Goal: Transaction & Acquisition: Subscribe to service/newsletter

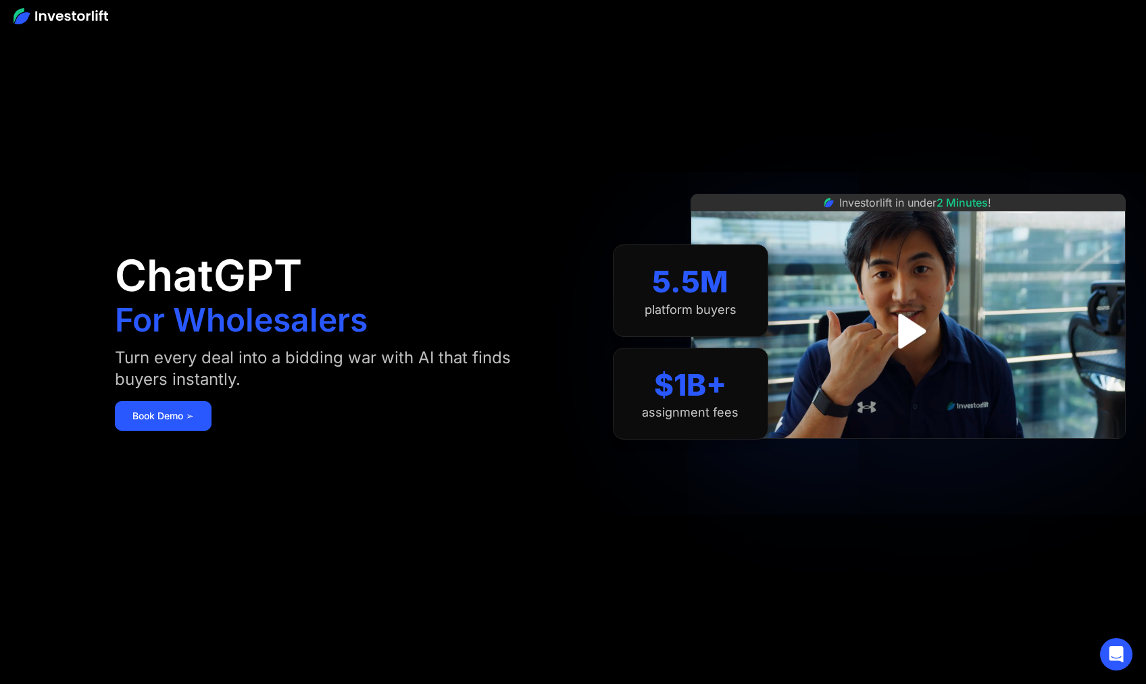
click at [59, 18] on img at bounding box center [61, 16] width 95 height 16
click at [61, 16] on img at bounding box center [61, 16] width 95 height 16
click at [30, 15] on img at bounding box center [61, 16] width 95 height 16
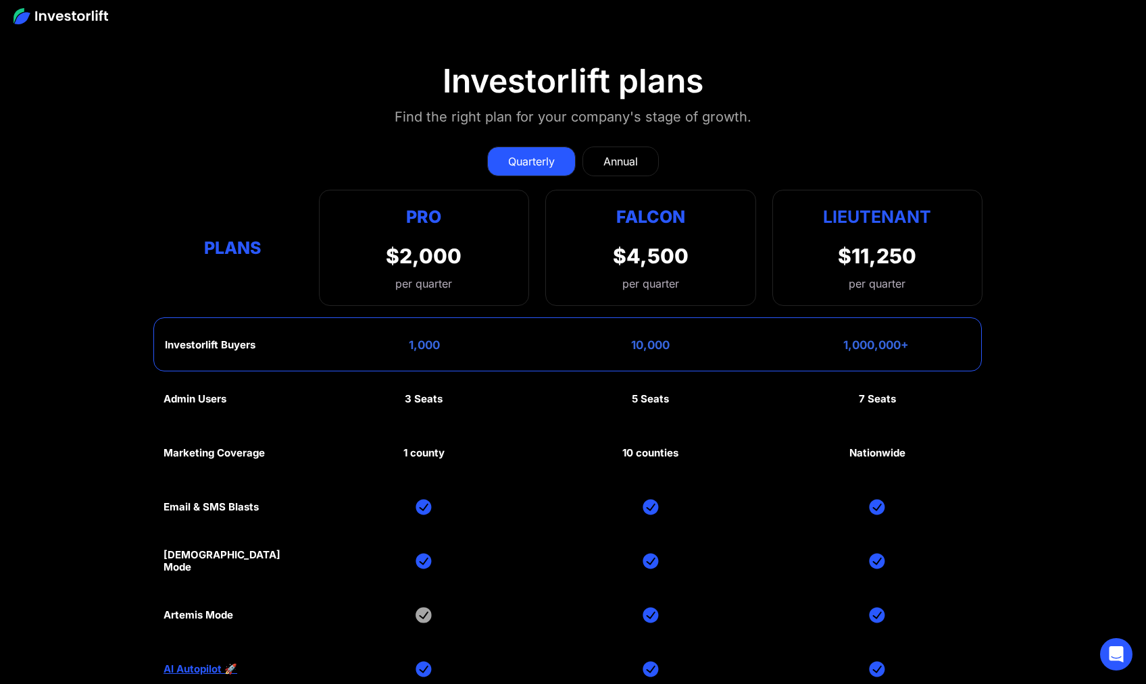
scroll to position [6533, 0]
click at [604, 161] on div "Annual" at bounding box center [620, 161] width 34 height 16
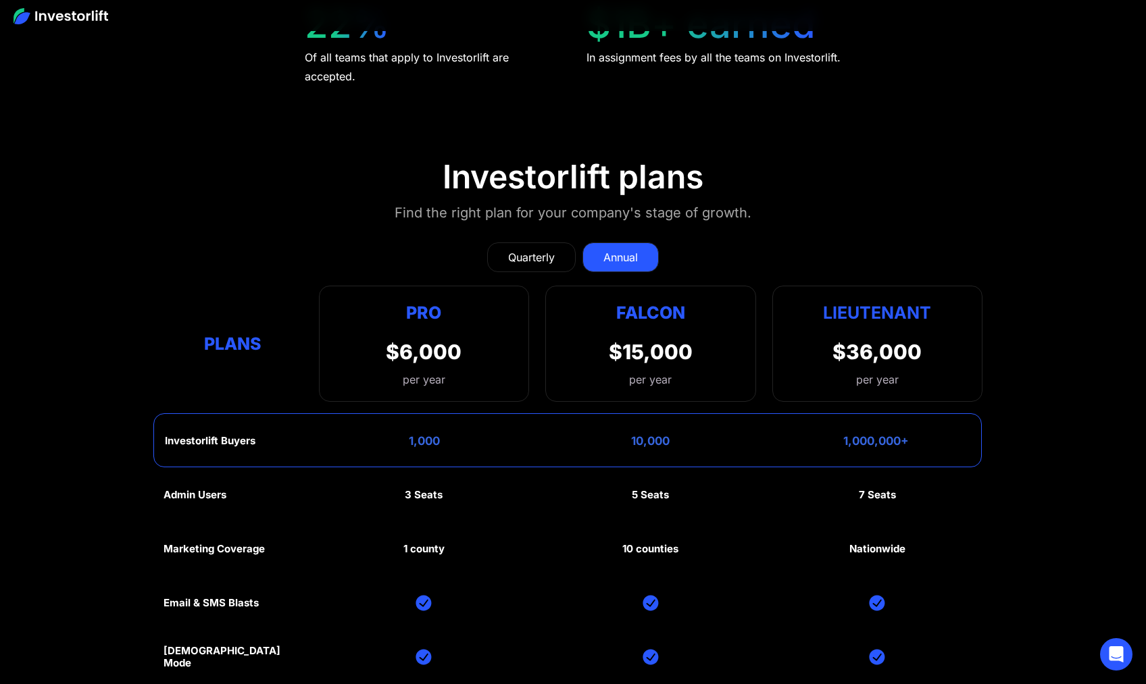
scroll to position [6798, 0]
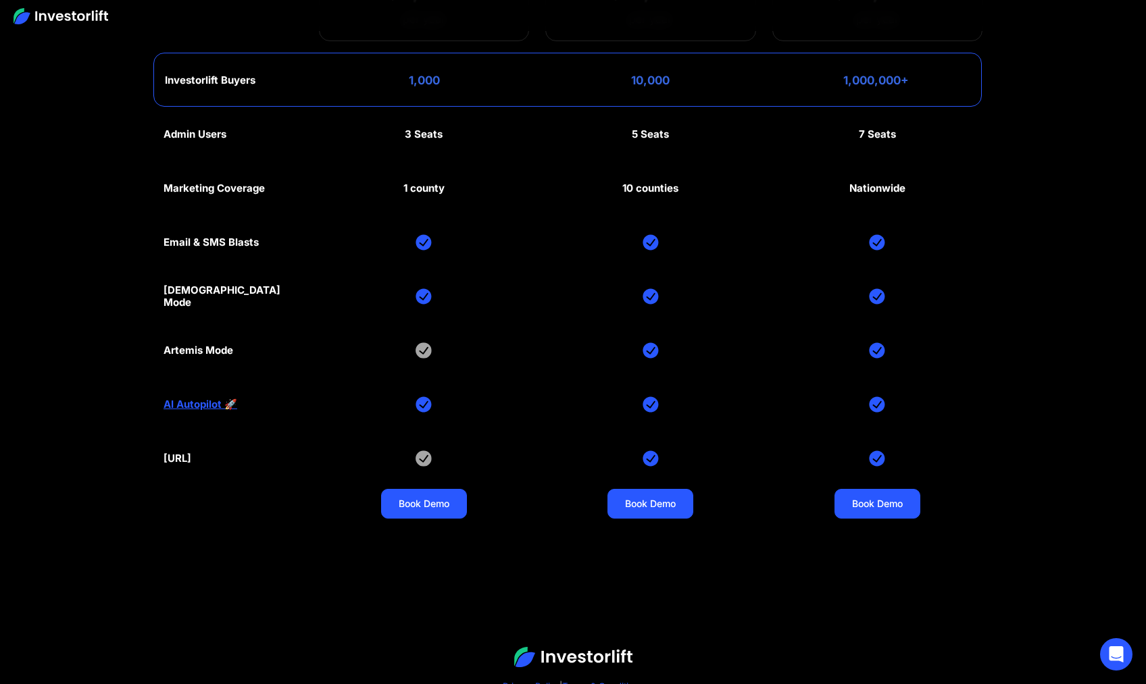
click at [209, 292] on div "[DEMOGRAPHIC_DATA] Mode" at bounding box center [232, 296] width 139 height 24
click at [873, 294] on img at bounding box center [877, 296] width 16 height 16
click at [875, 293] on img at bounding box center [877, 296] width 16 height 16
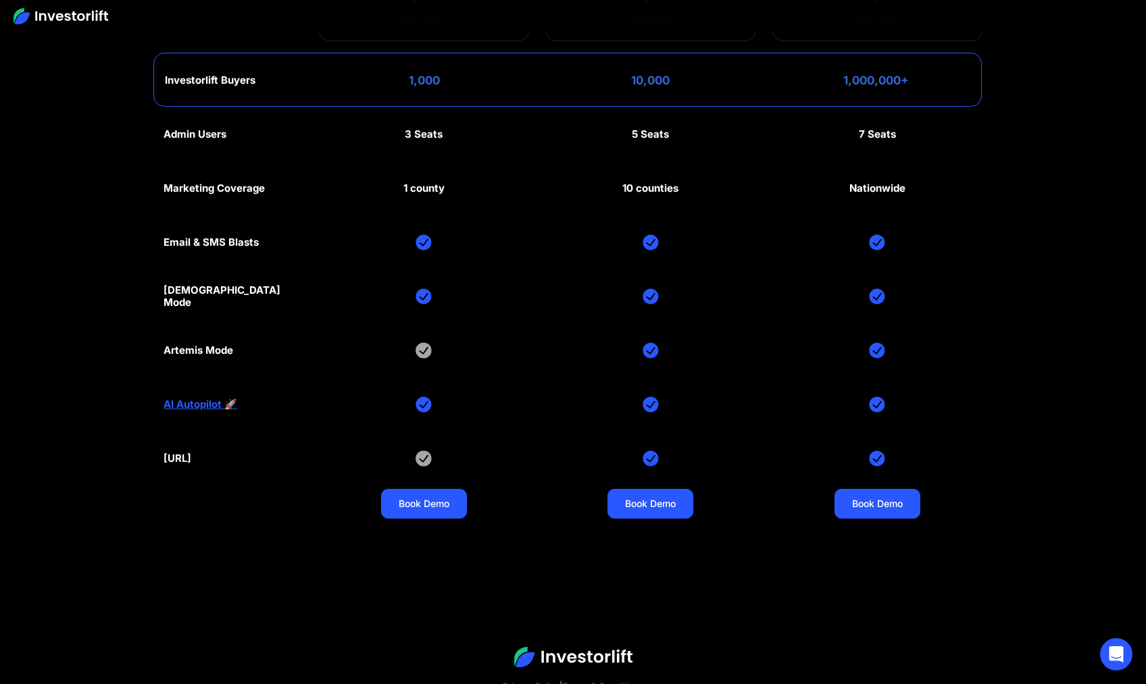
click at [875, 293] on img at bounding box center [877, 296] width 16 height 16
click at [652, 346] on img at bounding box center [650, 350] width 16 height 16
click at [879, 344] on img at bounding box center [877, 350] width 16 height 16
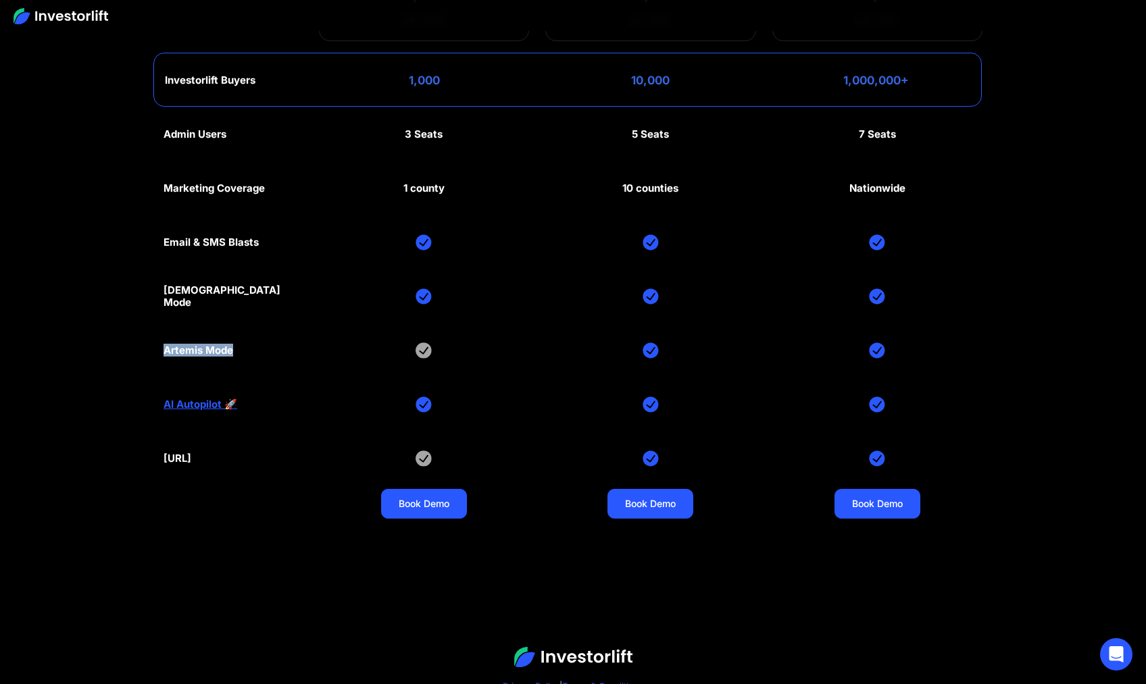
drag, startPoint x: 253, startPoint y: 351, endPoint x: 156, endPoint y: 351, distance: 97.3
click at [156, 351] on section "Investorlift plans Find the right plan for your company's stage of growth. Quar…" at bounding box center [573, 158] width 1146 height 789
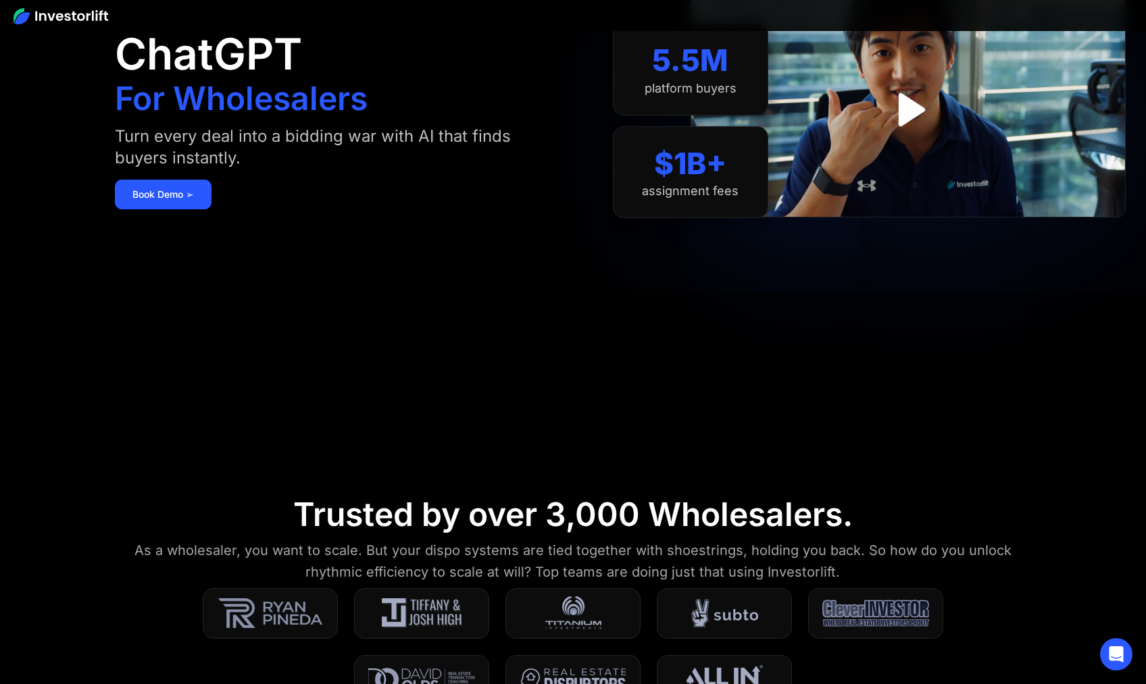
scroll to position [0, 0]
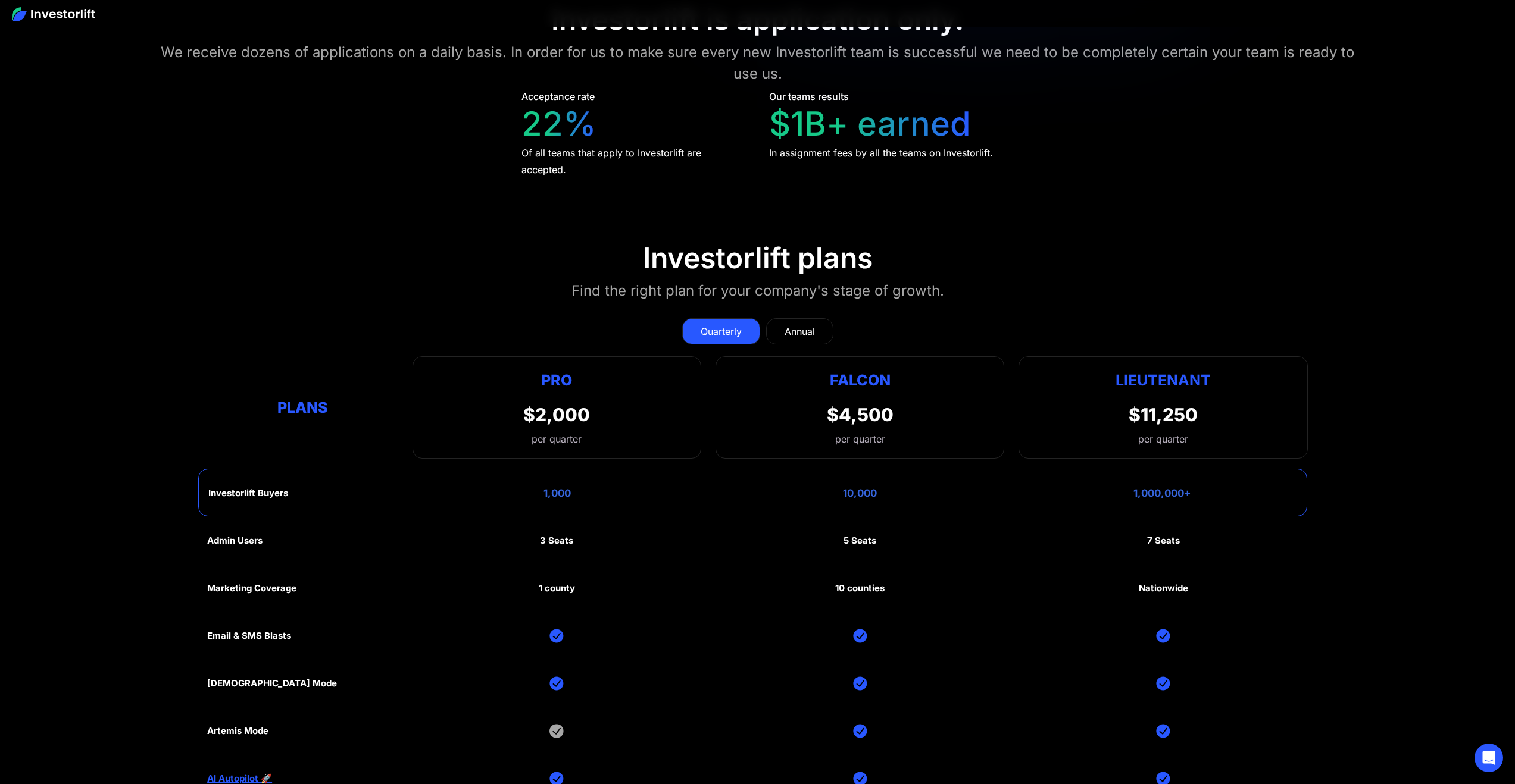
scroll to position [6364, 0]
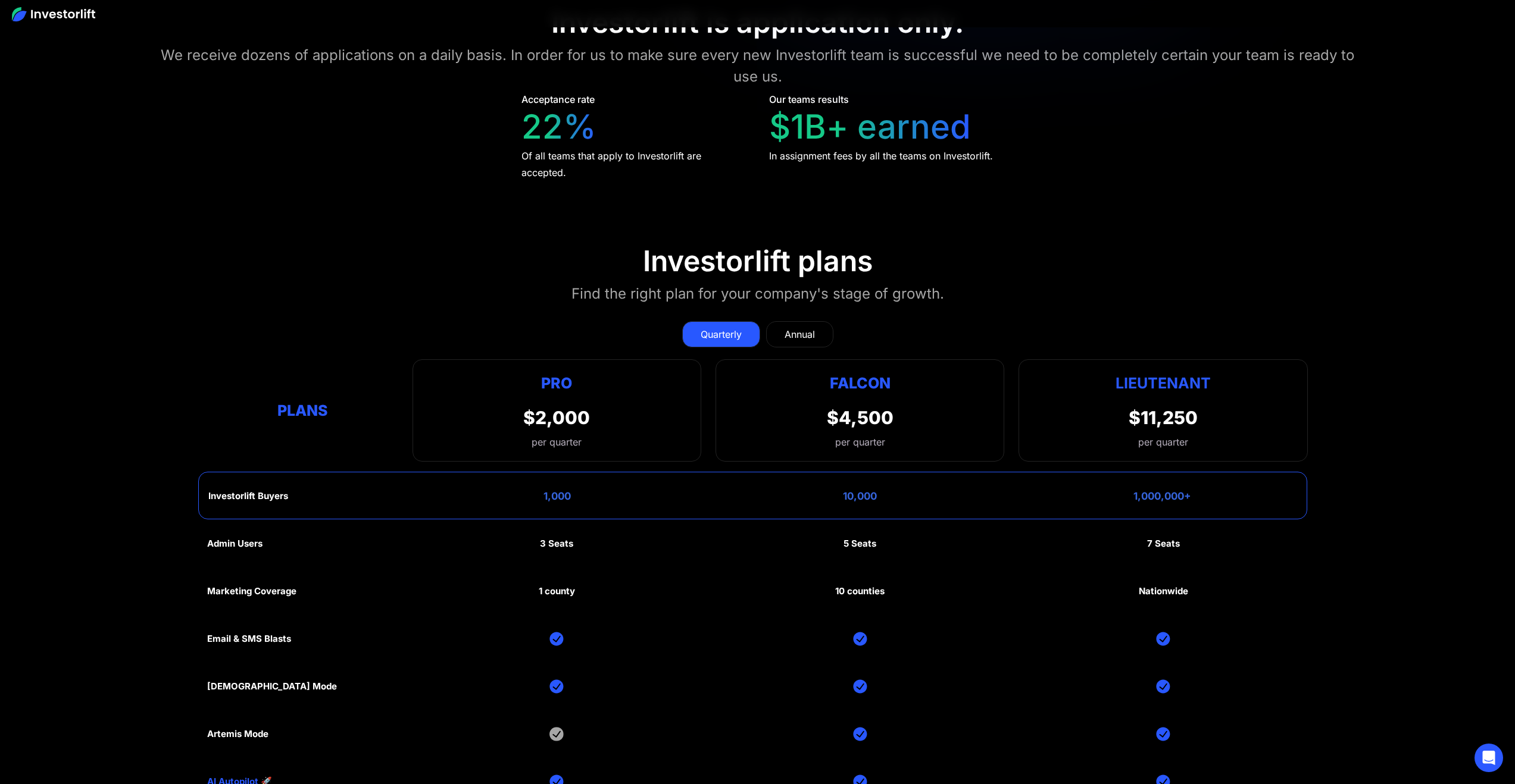
click at [802, 322] on link "Annual" at bounding box center [799, 335] width 67 height 26
